Goal: Task Accomplishment & Management: Manage account settings

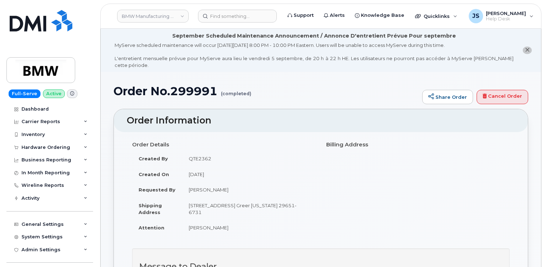
scroll to position [286, 0]
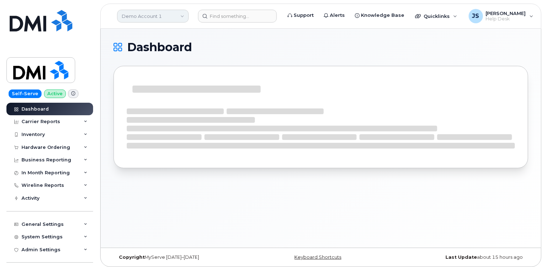
click at [145, 16] on link "Demo Account 1" at bounding box center [153, 16] width 72 height 13
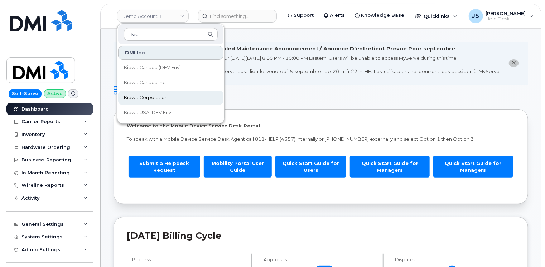
type input "kie"
click at [165, 94] on span "Kiewit Corporation" at bounding box center [146, 97] width 44 height 7
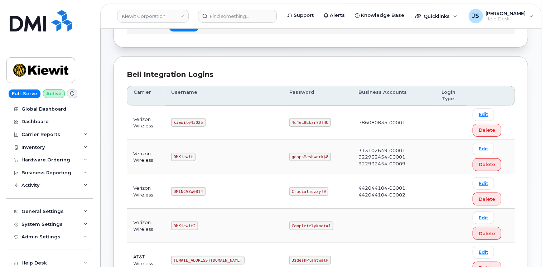
scroll to position [72, 0]
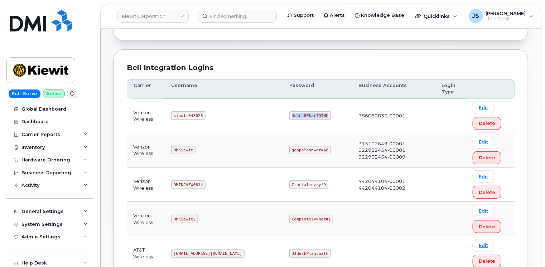
drag, startPoint x: 295, startPoint y: 114, endPoint x: 262, endPoint y: 116, distance: 33.0
click at [289, 116] on code "4u4eL8Ekzr?DTHU" at bounding box center [310, 115] width 42 height 9
copy code "4u4eL8Ekzr?DTHU"
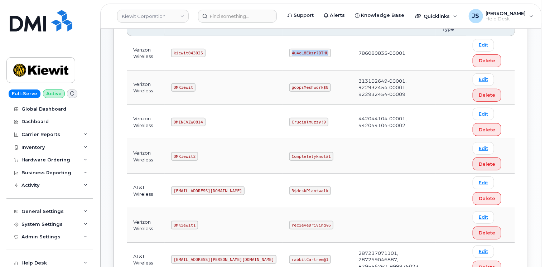
scroll to position [122, 0]
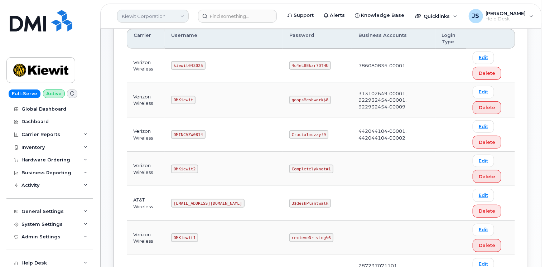
click at [152, 10] on link "Kiewit Corporation" at bounding box center [153, 16] width 72 height 13
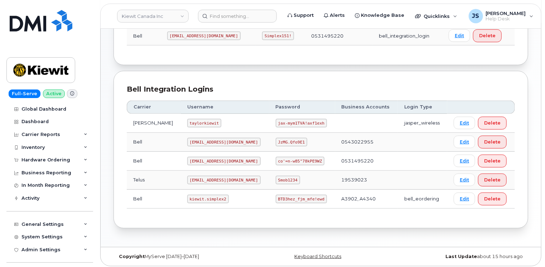
scroll to position [147, 0]
drag, startPoint x: 301, startPoint y: 196, endPoint x: 259, endPoint y: 198, distance: 41.9
click at [276, 198] on code "BTD3hez_fjm_mfe!ewd" at bounding box center [301, 198] width 51 height 9
copy code "BTD3hez_fjm_mfe!ewd"
click at [85, 159] on icon at bounding box center [86, 160] width 4 height 4
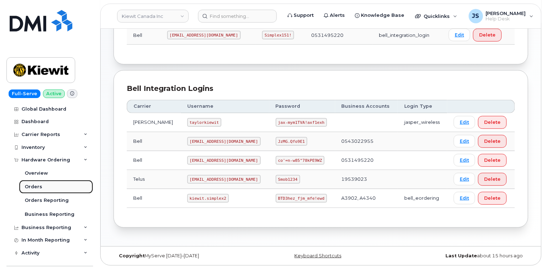
click at [40, 186] on div "Orders" at bounding box center [34, 187] width 18 height 6
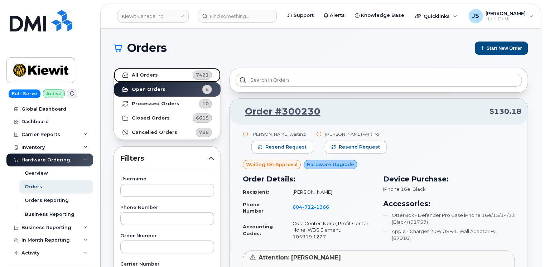
click at [158, 75] on link "All Orders 7421" at bounding box center [167, 75] width 107 height 14
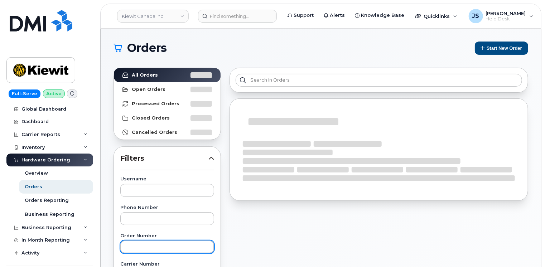
click at [143, 246] on input "text" at bounding box center [167, 247] width 94 height 13
paste input "299900"
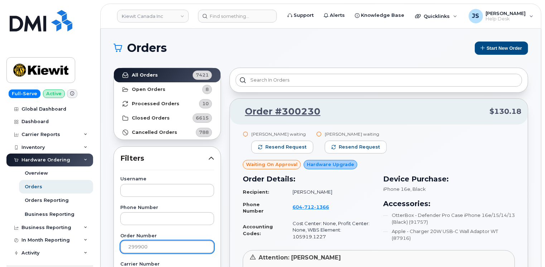
type input "299900"
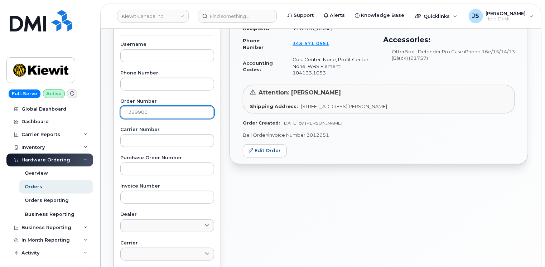
scroll to position [143, 0]
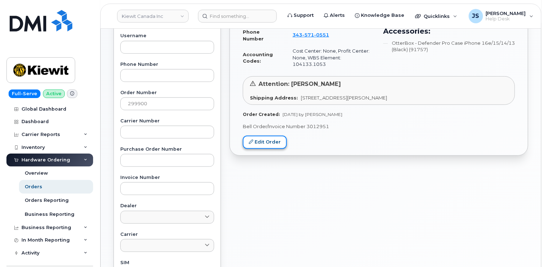
click at [255, 136] on link "Edit Order" at bounding box center [265, 142] width 44 height 13
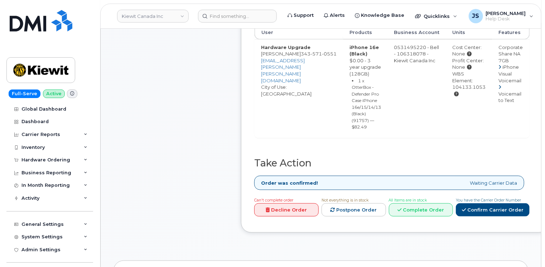
scroll to position [358, 0]
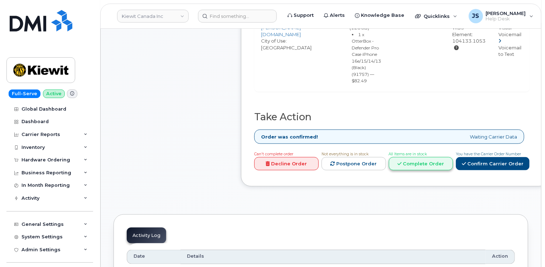
click at [411, 157] on link "Complete Order" at bounding box center [421, 163] width 64 height 13
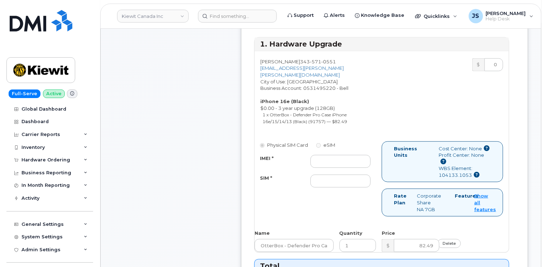
scroll to position [286, 0]
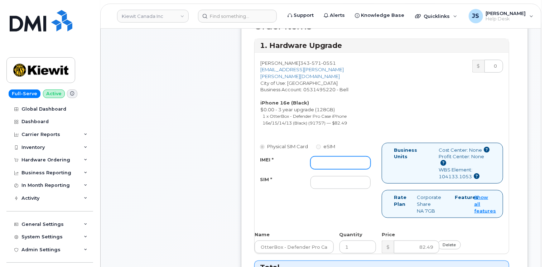
click at [316, 160] on input "IMEI *" at bounding box center [340, 162] width 60 height 13
paste input "354216330782578"
type input "354216330782578"
click at [318, 176] on input "SIM *" at bounding box center [340, 182] width 60 height 13
paste input "89302610207733269176"
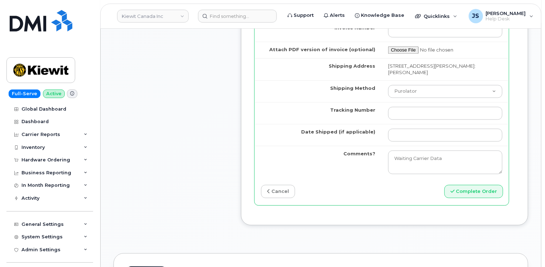
scroll to position [716, 0]
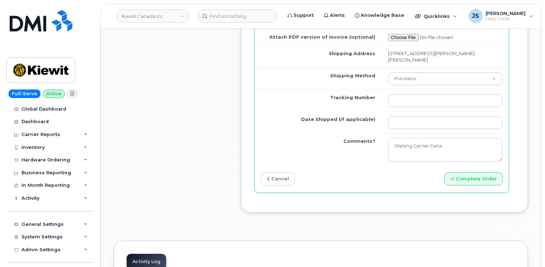
type input "89302610207733269176"
click at [400, 94] on input "Tracking Number" at bounding box center [445, 100] width 114 height 13
paste input "520044779459"
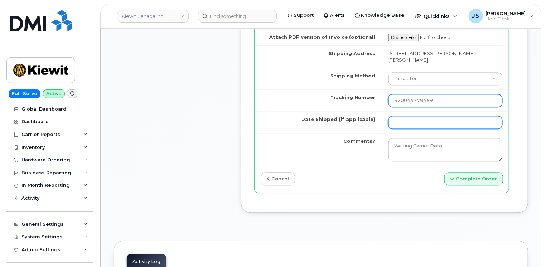
type input "520044779459"
click at [419, 116] on input "Date Shipped (if applicable)" at bounding box center [445, 122] width 114 height 13
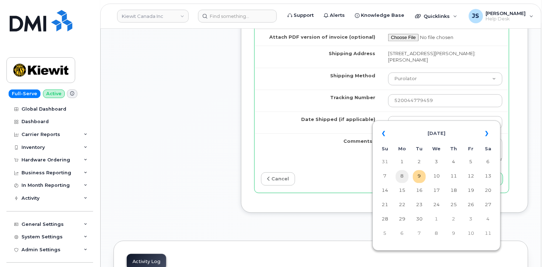
click at [401, 178] on td "8" at bounding box center [402, 176] width 13 height 13
type input "[DATE]"
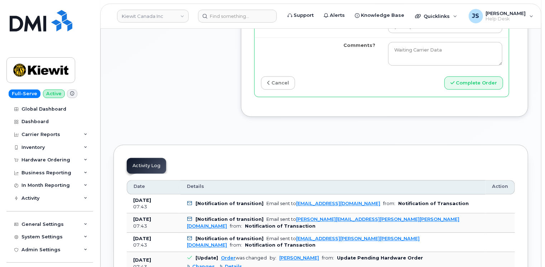
scroll to position [823, 0]
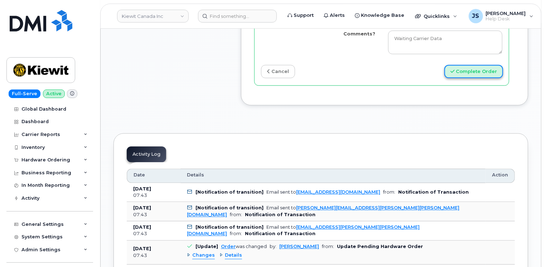
click at [464, 65] on button "Complete Order" at bounding box center [473, 71] width 59 height 13
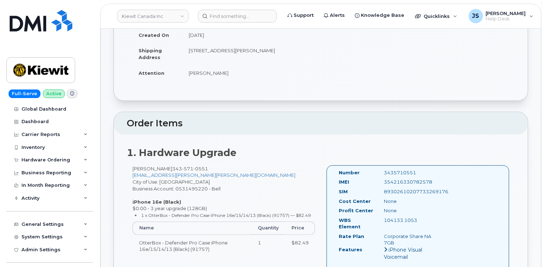
scroll to position [215, 0]
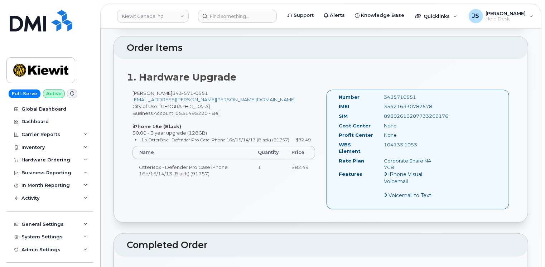
click at [395, 103] on div "354216330782578" at bounding box center [410, 106] width 63 height 7
copy div "354216330782578"
click at [402, 94] on div "3435710551" at bounding box center [410, 97] width 63 height 7
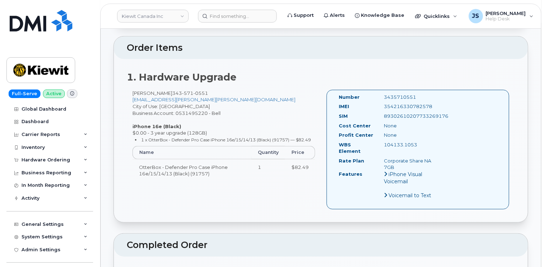
drag, startPoint x: 402, startPoint y: 90, endPoint x: 405, endPoint y: 93, distance: 4.8
copy div "3435710551"
click at [391, 103] on div "354216330782578" at bounding box center [410, 106] width 63 height 7
copy div "354216330782578"
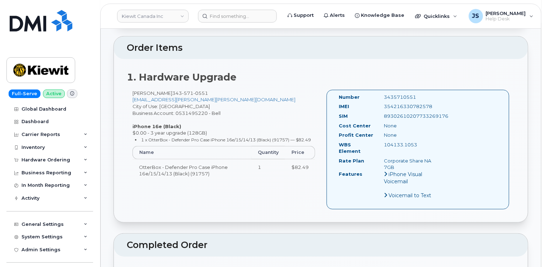
click at [397, 113] on div "89302610207733269176" at bounding box center [410, 116] width 63 height 7
copy div "89302610207733269176"
click at [81, 161] on div "Hardware Ordering" at bounding box center [49, 160] width 87 height 13
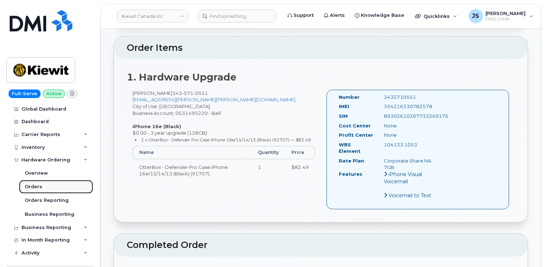
click at [37, 186] on div "Orders" at bounding box center [34, 187] width 18 height 6
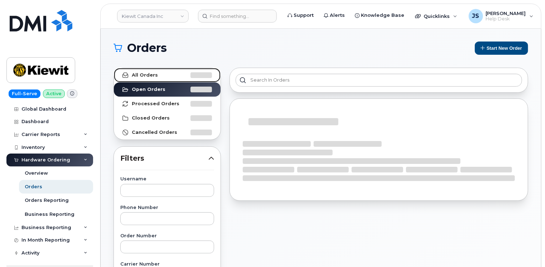
click at [156, 74] on link "All Orders" at bounding box center [167, 75] width 107 height 14
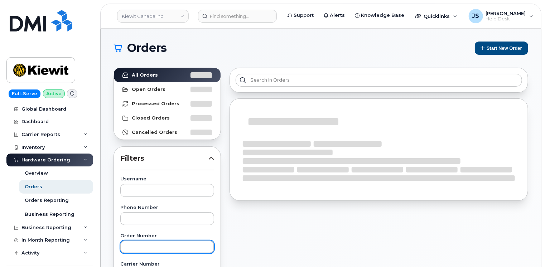
paste input "299985"
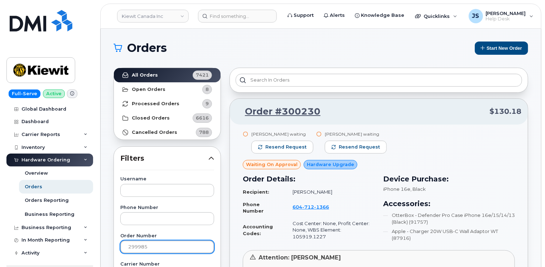
type input "299985"
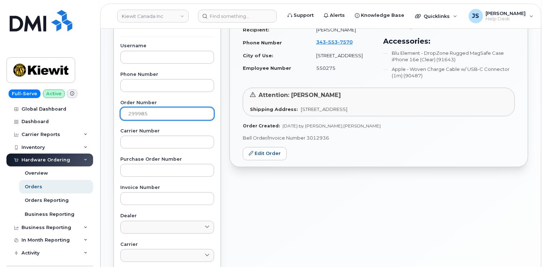
scroll to position [143, 0]
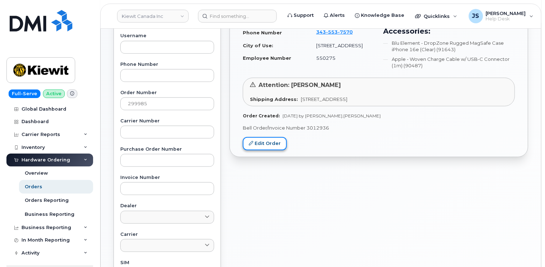
click at [260, 146] on link "Edit Order" at bounding box center [265, 143] width 44 height 13
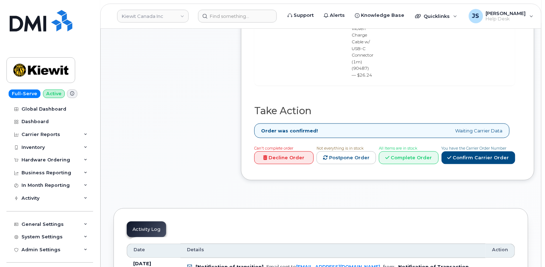
scroll to position [573, 0]
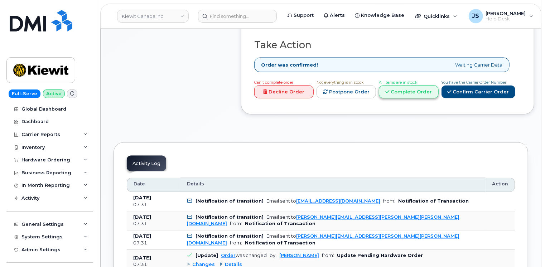
click at [407, 86] on link "Complete Order" at bounding box center [408, 92] width 59 height 13
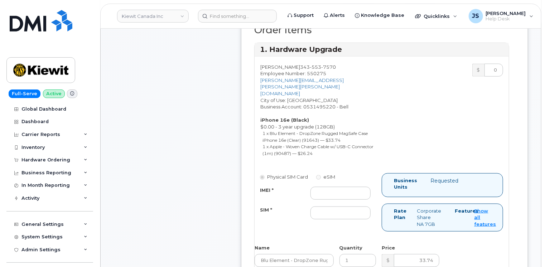
scroll to position [322, 0]
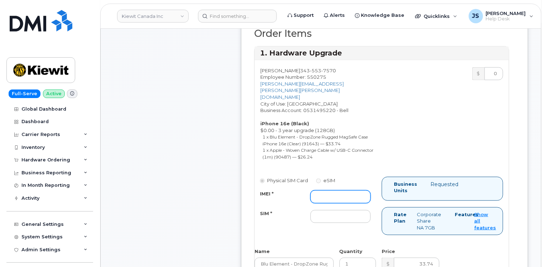
click at [327, 190] on input "IMEI *" at bounding box center [340, 196] width 60 height 13
paste input "354216330926563"
type input "354216330926563"
click at [322, 210] on input "SIM *" at bounding box center [340, 216] width 60 height 13
paste input "89302610207733254848"
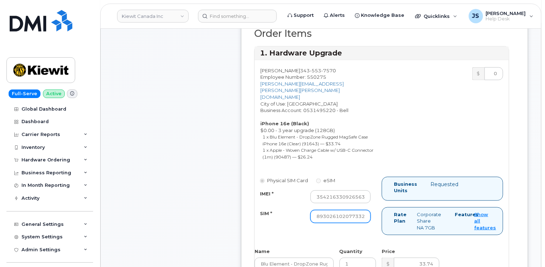
scroll to position [0, 16]
type input "89302610207733254848"
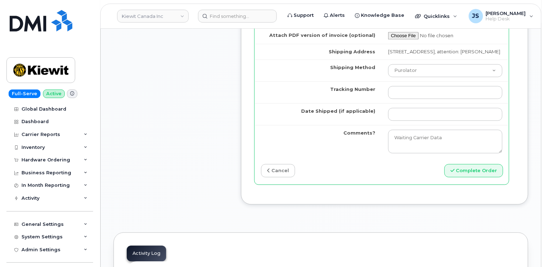
scroll to position [788, 0]
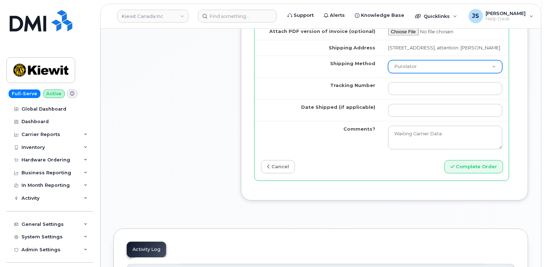
click at [410, 60] on select "Purolator UPS FedEx Canada Post Courier Other Drop Off Pick Up" at bounding box center [445, 66] width 114 height 13
select select "Canada Post"
click at [388, 60] on select "Purolator UPS FedEx Canada Post Courier Other Drop Off Pick Up" at bounding box center [445, 66] width 114 height 13
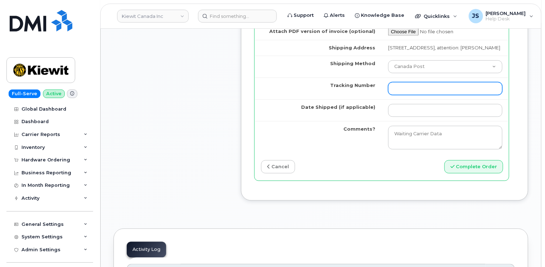
click at [410, 82] on input "Tracking Number" at bounding box center [445, 88] width 114 height 13
paste input "4001735500913488"
type input "4001735500913488"
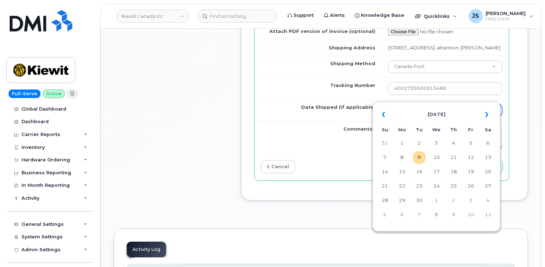
click at [400, 104] on input "Date Shipped (if applicable)" at bounding box center [445, 110] width 114 height 13
click at [403, 158] on td "8" at bounding box center [402, 157] width 13 height 13
type input "[DATE]"
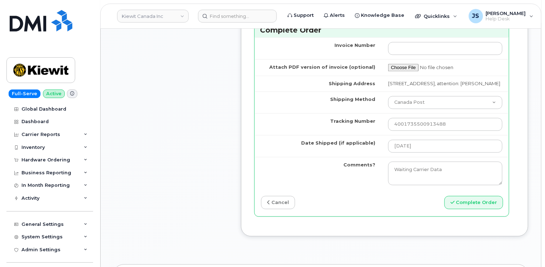
scroll to position [823, 0]
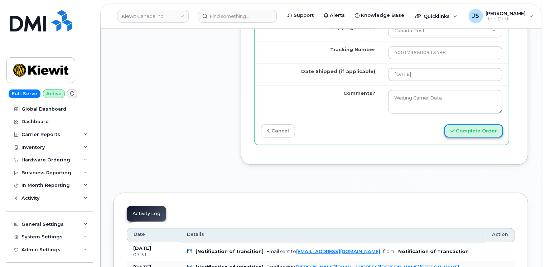
click at [474, 124] on button "Complete Order" at bounding box center [473, 130] width 59 height 13
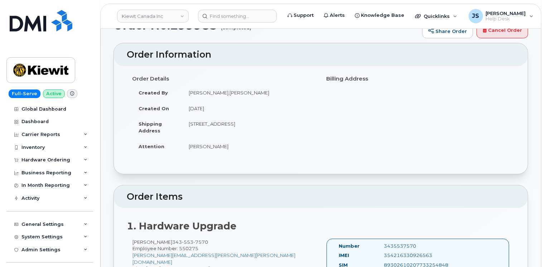
scroll to position [215, 0]
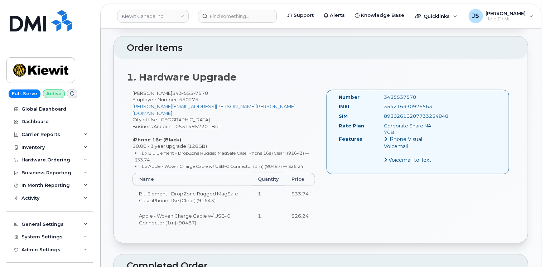
click at [398, 103] on div "354216330926563" at bounding box center [410, 106] width 63 height 7
copy div "354216330926563"
click at [404, 94] on div "3435537570" at bounding box center [410, 97] width 63 height 7
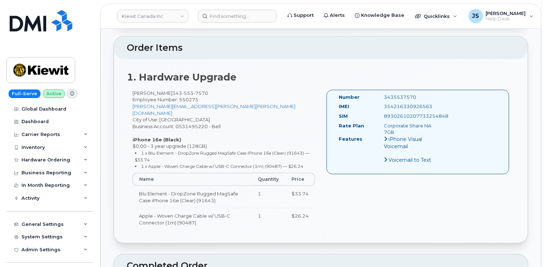
copy div "3435537570"
click at [403, 103] on div "354216330926563" at bounding box center [410, 106] width 63 height 7
copy div "354216330926563"
click at [401, 113] on div "89302610207733254848" at bounding box center [410, 116] width 63 height 7
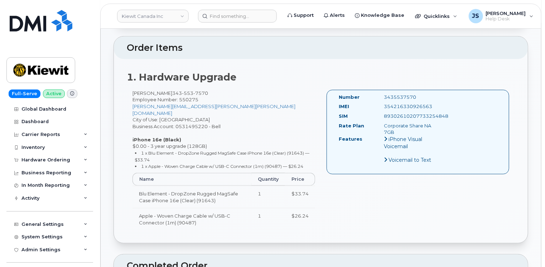
click at [401, 113] on div "89302610207733254848" at bounding box center [410, 116] width 63 height 7
copy div "89302610207733254848"
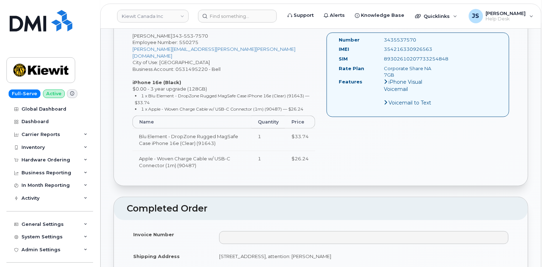
scroll to position [251, 0]
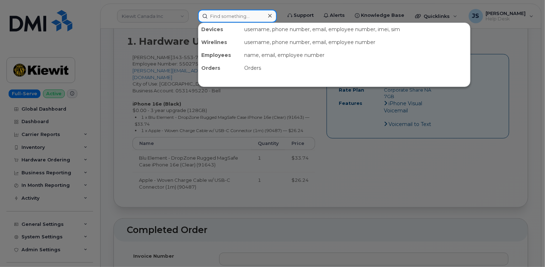
paste input "4915160166860"
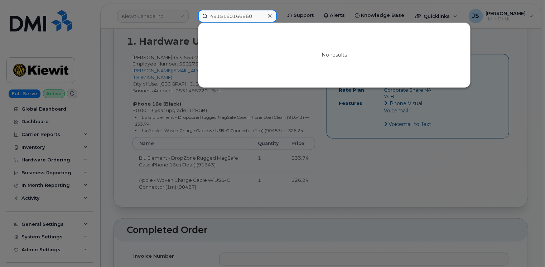
click at [253, 14] on input "4915160166860" at bounding box center [237, 16] width 79 height 13
paste input "Paula Schulz"
click at [245, 13] on input "Paula Schulz" at bounding box center [237, 16] width 79 height 13
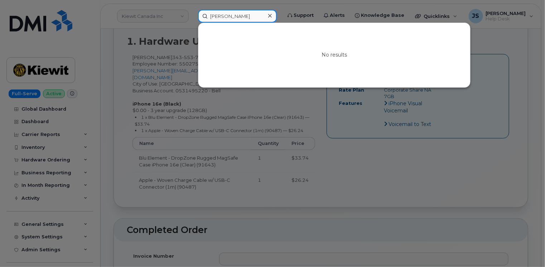
click at [245, 13] on input "Paula Schulz" at bounding box center [237, 16] width 79 height 13
paste input "(864) 765-6305"
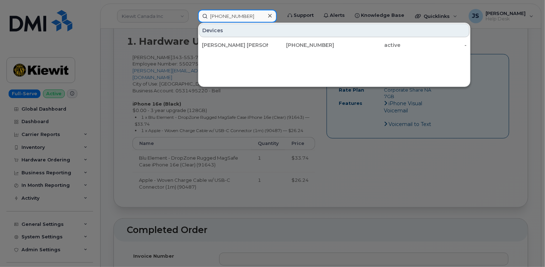
type input "(864) 765-6305"
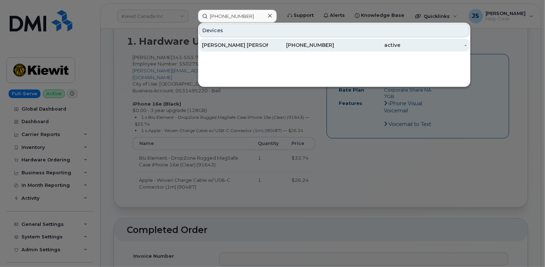
click at [246, 47] on div "[PERSON_NAME] [PERSON_NAME]" at bounding box center [235, 45] width 66 height 7
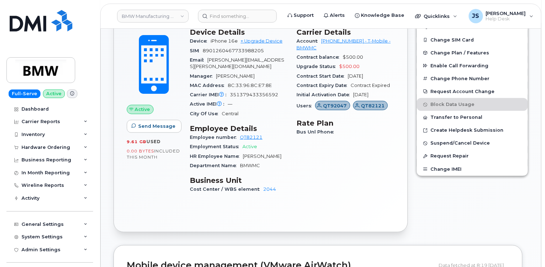
scroll to position [251, 0]
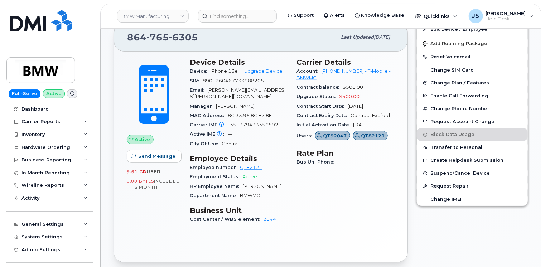
click at [253, 193] on span "BMWMC" at bounding box center [250, 195] width 20 height 5
copy span "BMWMC"
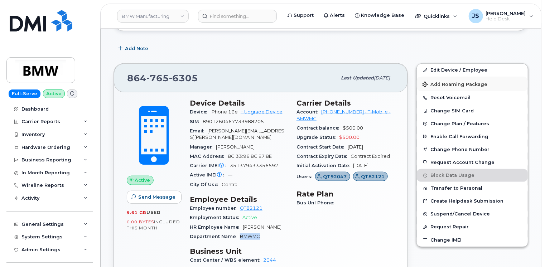
scroll to position [179, 0]
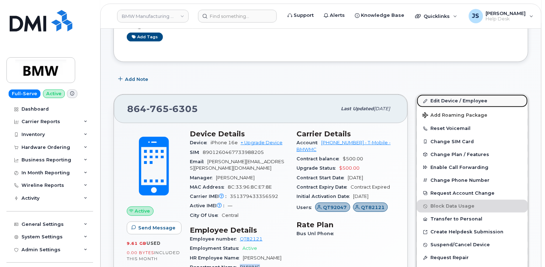
click at [465, 95] on link "Edit Device / Employee" at bounding box center [472, 101] width 111 height 13
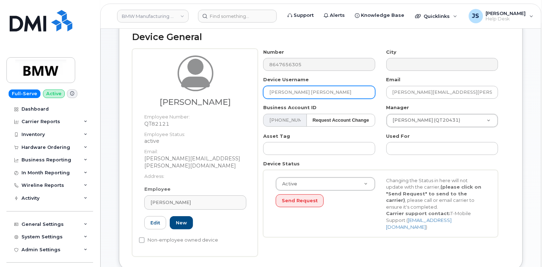
scroll to position [72, 0]
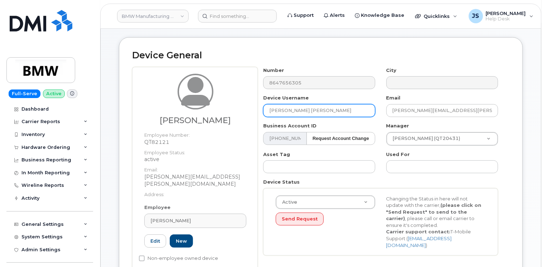
click at [300, 105] on input "[PERSON_NAME] [PERSON_NAME]" at bounding box center [319, 110] width 112 height 13
click at [309, 104] on input "[PERSON_NAME] [PERSON_NAME]" at bounding box center [319, 110] width 112 height 13
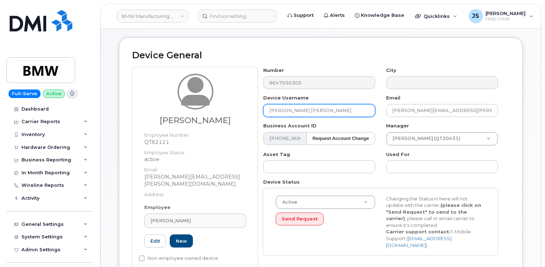
click at [309, 104] on input "Karl Georg Frisch" at bounding box center [319, 110] width 112 height 13
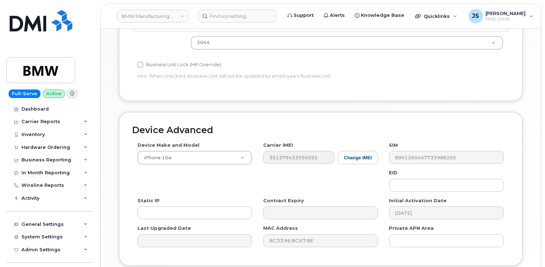
scroll to position [425, 0]
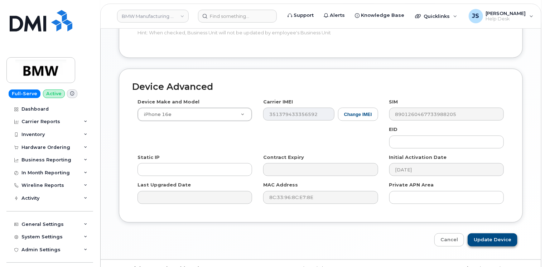
type input "Andy Durst"
click at [499, 233] on input "Update Device" at bounding box center [493, 239] width 50 height 13
type input "Saving..."
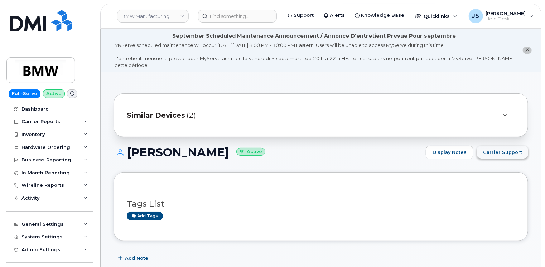
click at [511, 149] on span "Carrier Support" at bounding box center [502, 152] width 39 height 7
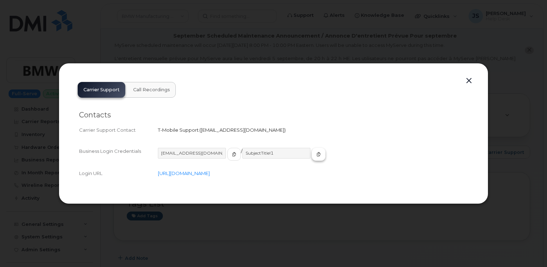
click at [316, 154] on icon "button" at bounding box center [318, 154] width 4 height 4
click at [470, 82] on button "button" at bounding box center [469, 81] width 11 height 10
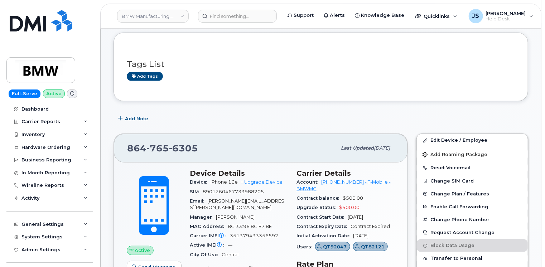
scroll to position [143, 0]
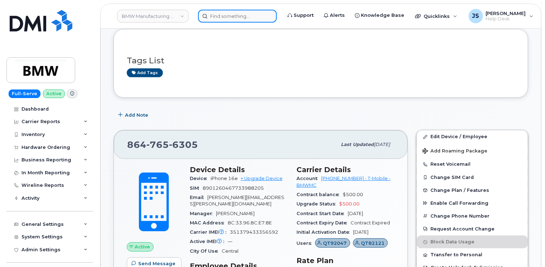
click at [228, 14] on input at bounding box center [237, 16] width 79 height 13
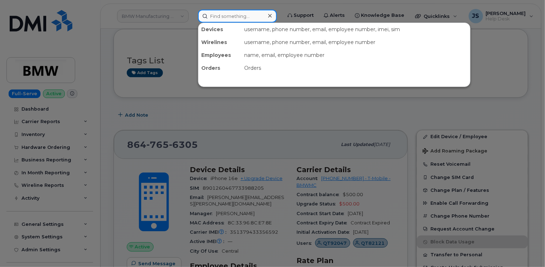
paste input "[PHONE_NUMBER]"
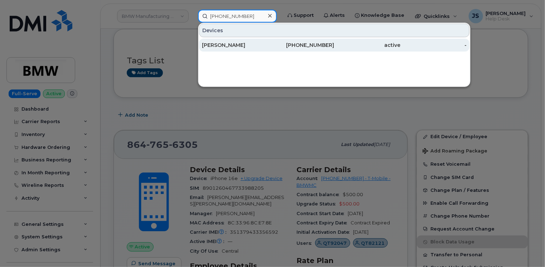
type input "[PHONE_NUMBER]"
click at [232, 43] on div "[PERSON_NAME]" at bounding box center [235, 45] width 66 height 7
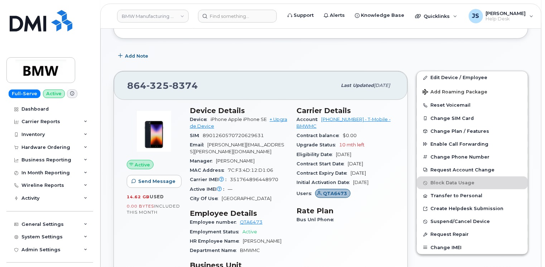
scroll to position [215, 0]
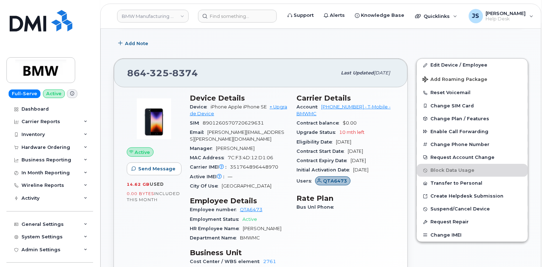
click at [246, 164] on span "351764896448970" at bounding box center [254, 166] width 48 height 5
copy span "351764896448970"
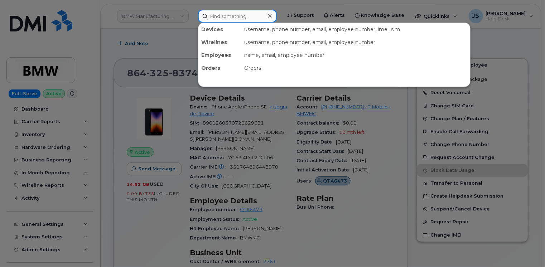
paste input "(864) 434-5151"
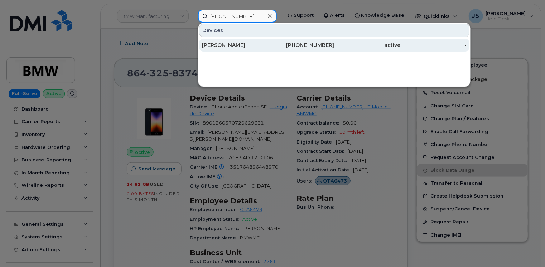
type input "(864) 434-5151"
click at [237, 48] on div "Soren de Vos" at bounding box center [235, 45] width 66 height 7
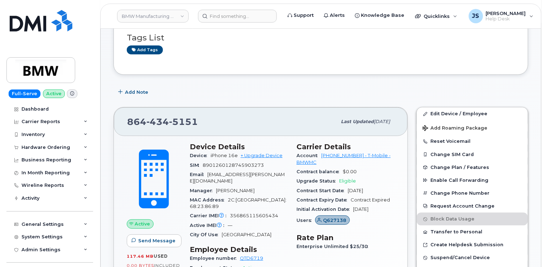
scroll to position [107, 0]
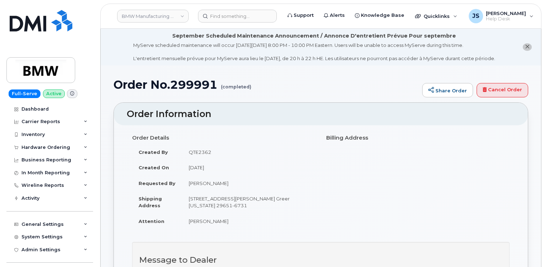
scroll to position [286, 0]
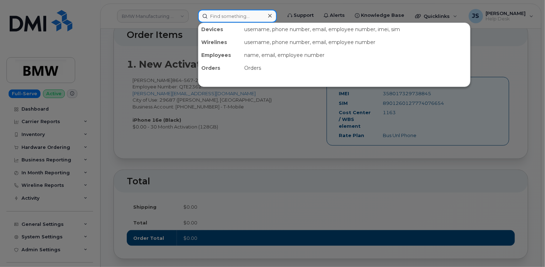
click at [223, 18] on input at bounding box center [237, 16] width 79 height 13
paste input "[PERSON_NAME]"
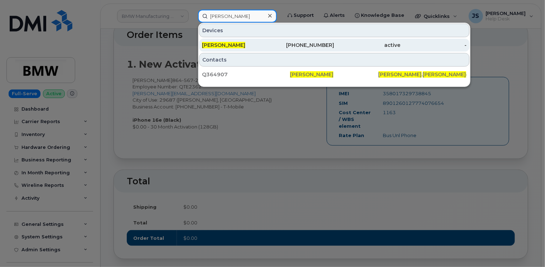
type input "[PERSON_NAME]"
click at [243, 42] on div "Arthur Murray" at bounding box center [235, 45] width 66 height 7
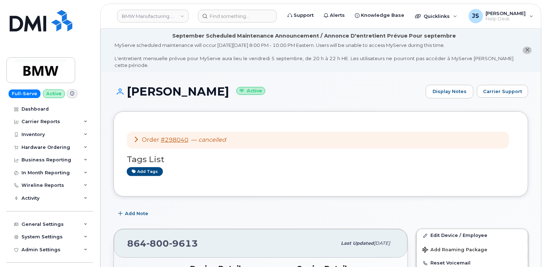
drag, startPoint x: 209, startPoint y: 50, endPoint x: 130, endPoint y: 89, distance: 88.1
click at [130, 89] on h1 "Arthur Murray Active" at bounding box center [267, 91] width 309 height 13
copy h1 "Arthur Murray"
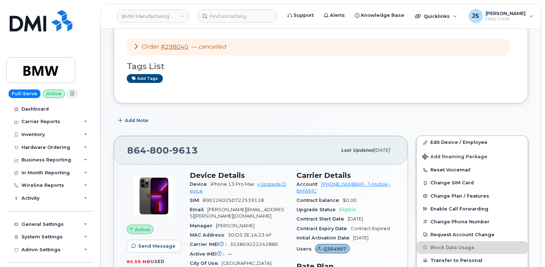
scroll to position [107, 0]
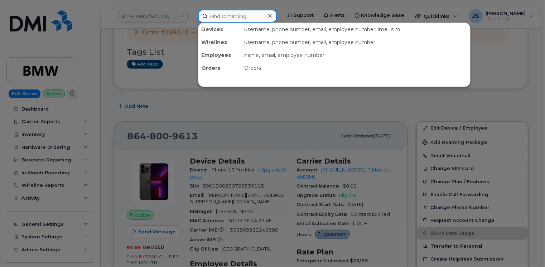
paste input "(864) 520-7403"
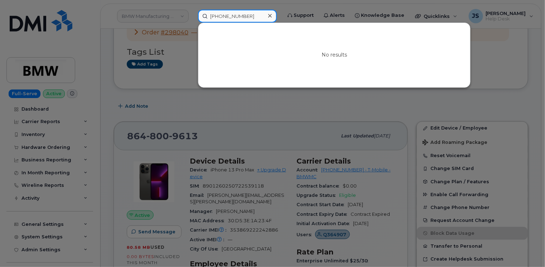
click at [245, 15] on input "(864) 520-7403" at bounding box center [237, 16] width 79 height 13
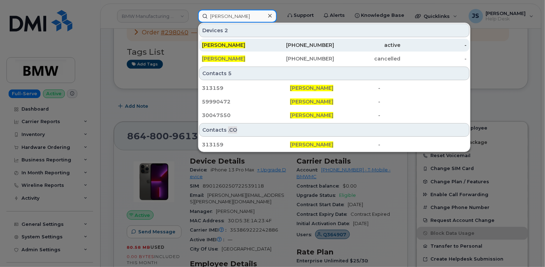
type input "William Ford"
click at [215, 43] on span "William Ford" at bounding box center [223, 45] width 43 height 6
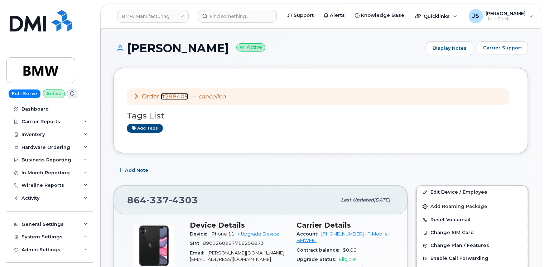
click at [169, 95] on link "#298408" at bounding box center [175, 96] width 28 height 7
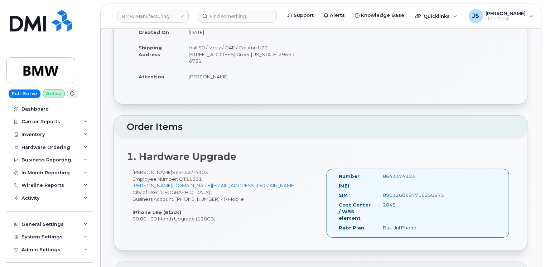
scroll to position [107, 0]
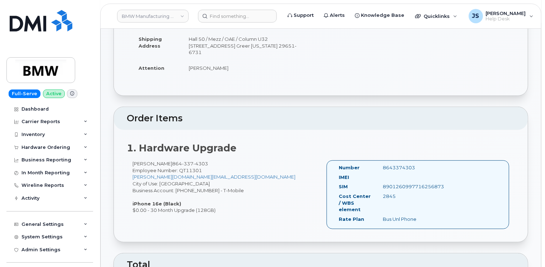
click at [198, 163] on span "4303" at bounding box center [200, 164] width 15 height 6
click at [200, 164] on div "[PERSON_NAME] [PHONE_NUMBER] Employee Number: QT11301 [DOMAIN_NAME][EMAIL_ADDRE…" at bounding box center [224, 186] width 194 height 53
click at [198, 163] on span "4303" at bounding box center [200, 164] width 15 height 6
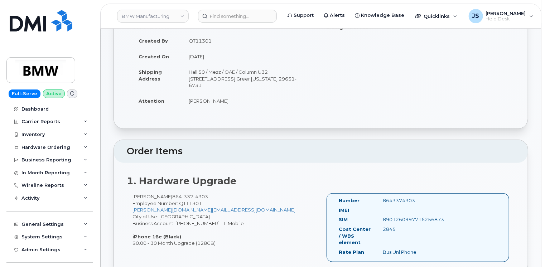
scroll to position [72, 0]
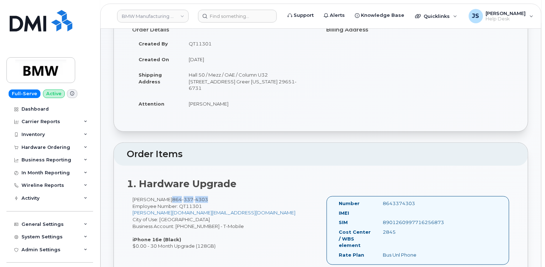
drag, startPoint x: 199, startPoint y: 199, endPoint x: 164, endPoint y: 197, distance: 35.1
click at [164, 197] on div "William Ford 864 337 4303 Employee Number: QT11301 william.ford@bmwmc.com City …" at bounding box center [224, 222] width 194 height 53
copy span "864 337 4303"
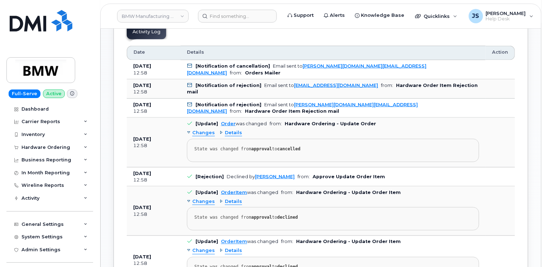
scroll to position [465, 0]
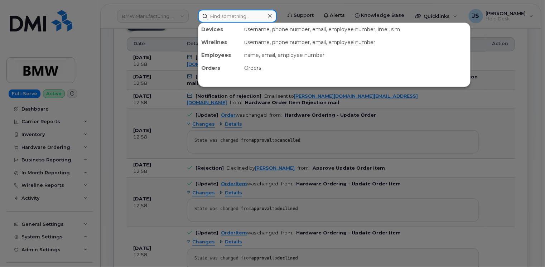
click at [224, 18] on input at bounding box center [237, 16] width 79 height 13
paste input "(820) 837-6011"
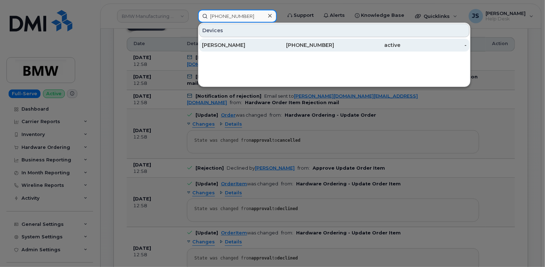
type input "(820) 837-6011"
click at [222, 45] on div "[PERSON_NAME]" at bounding box center [235, 45] width 66 height 7
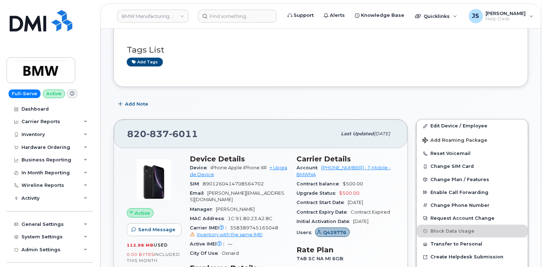
scroll to position [143, 0]
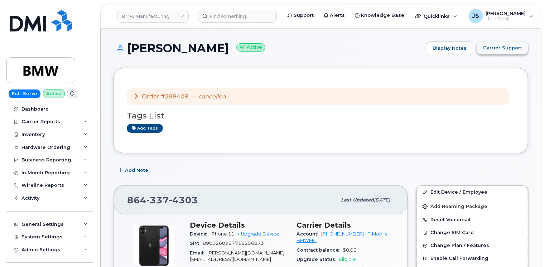
click at [513, 47] on span "Carrier Support" at bounding box center [502, 47] width 39 height 7
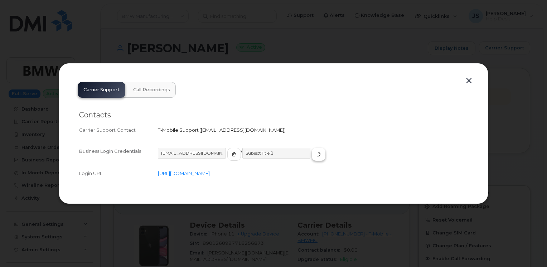
click at [312, 158] on button "button" at bounding box center [319, 154] width 14 height 13
click at [470, 79] on button "button" at bounding box center [469, 81] width 11 height 10
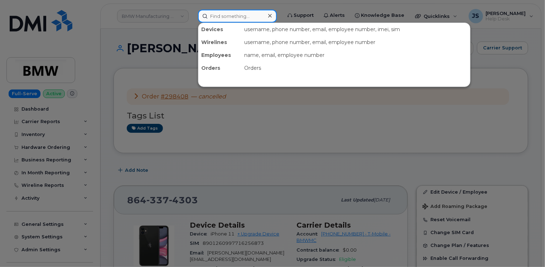
paste input "[PHONE_NUMBER]"
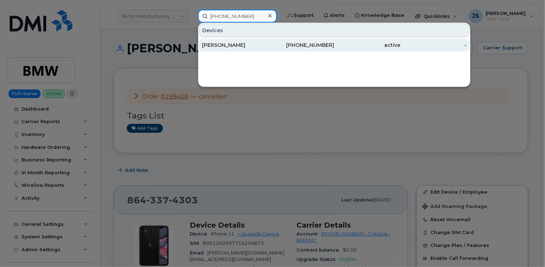
type input "[PHONE_NUMBER]"
click at [232, 47] on div "[PERSON_NAME]" at bounding box center [235, 45] width 66 height 7
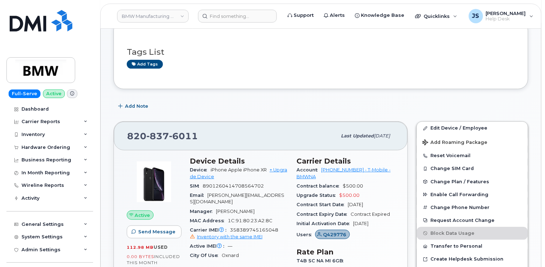
scroll to position [107, 0]
